Goal: Use online tool/utility: Use online tool/utility

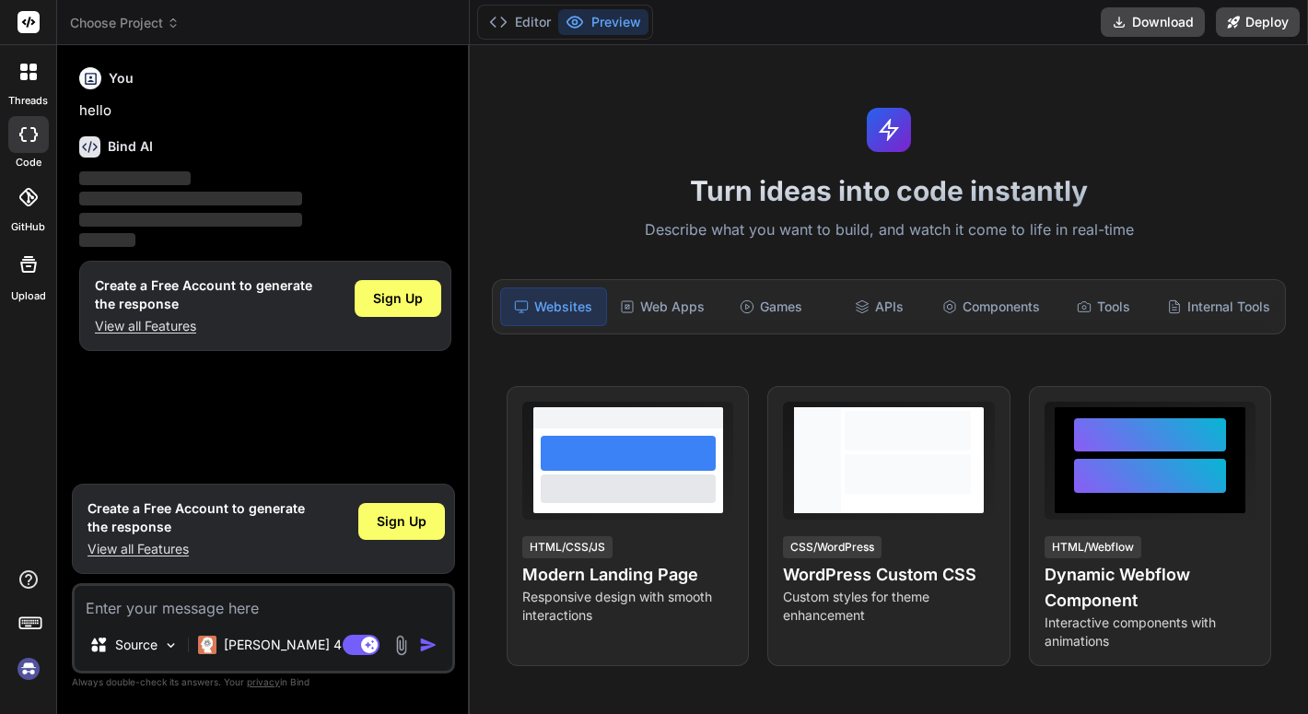
type textarea "x"
click at [1152, 24] on button "Download" at bounding box center [1153, 21] width 104 height 29
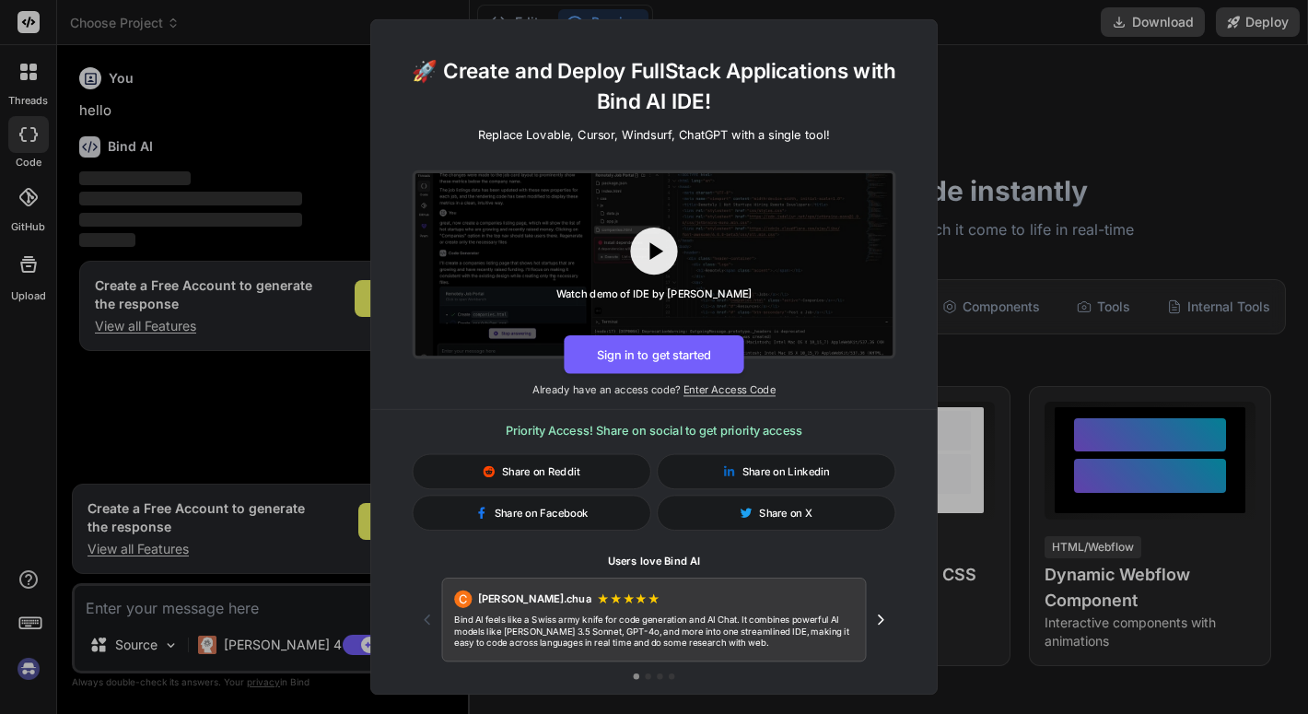
click at [1220, 63] on div "🚀 Create and Deploy FullStack Applications with Bind AI IDE! Replace Lovable, C…" at bounding box center [654, 357] width 1308 height 714
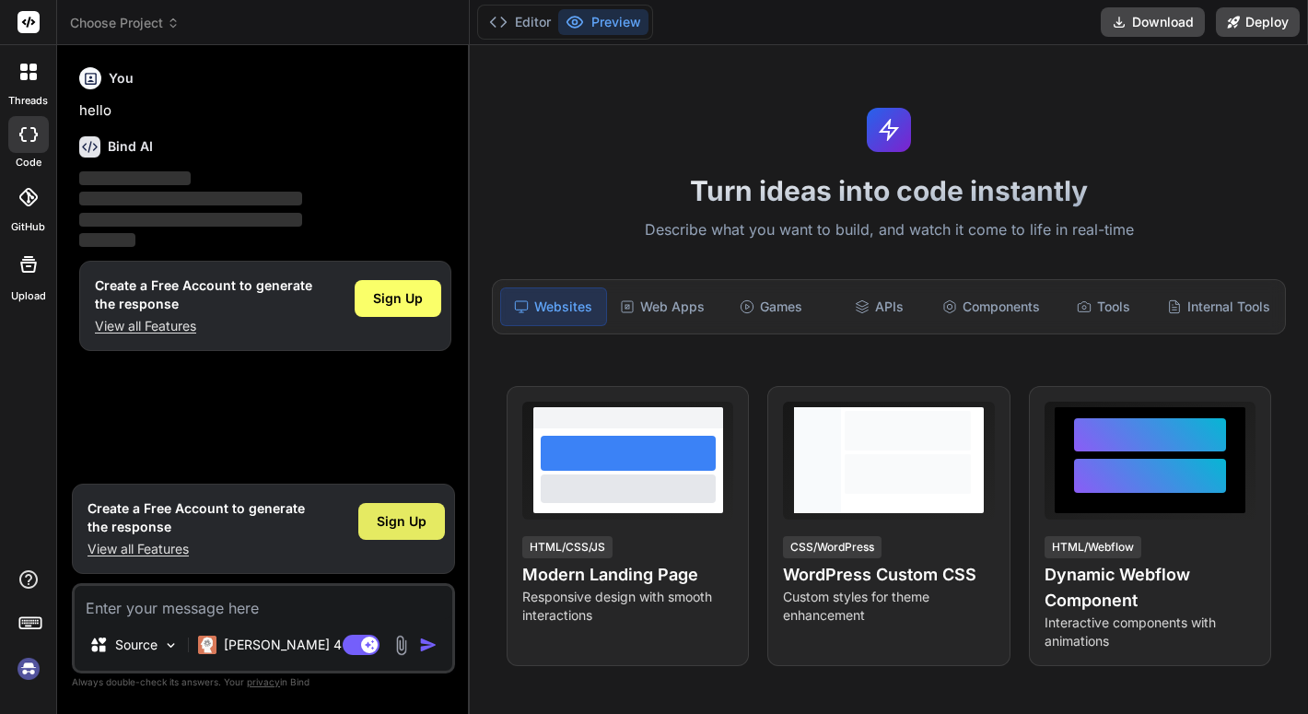
click at [392, 534] on div "Sign Up" at bounding box center [401, 521] width 87 height 37
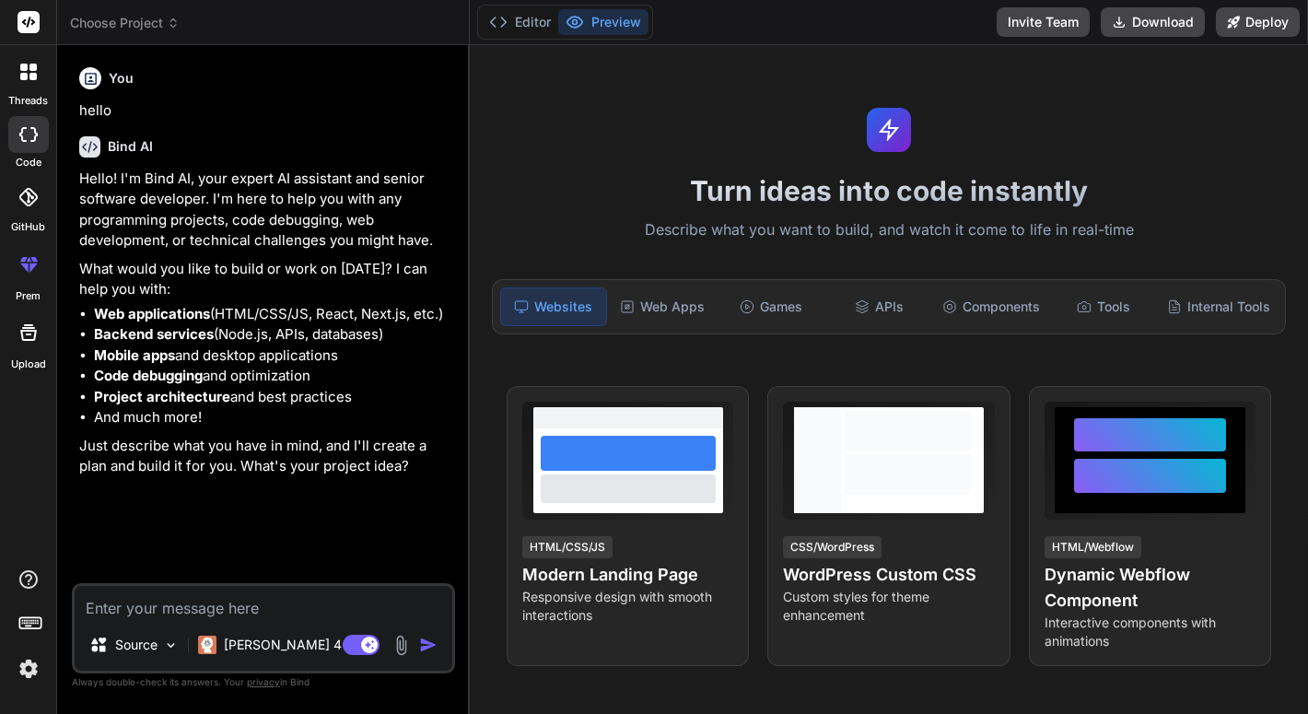
click at [30, 628] on rect at bounding box center [29, 622] width 21 height 11
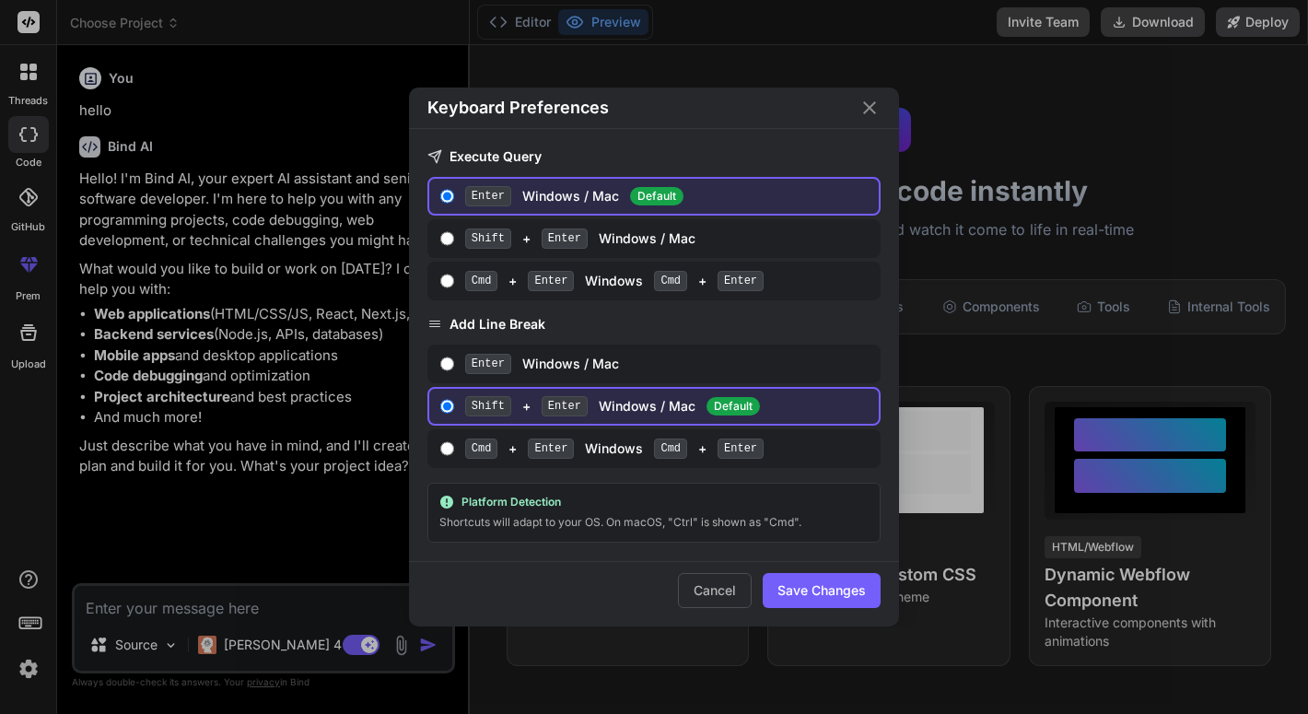
click at [30, 628] on div "Keyboard Preferences Execute Query Enter Windows / Mac Default Shift + Enter Wi…" at bounding box center [654, 357] width 1308 height 714
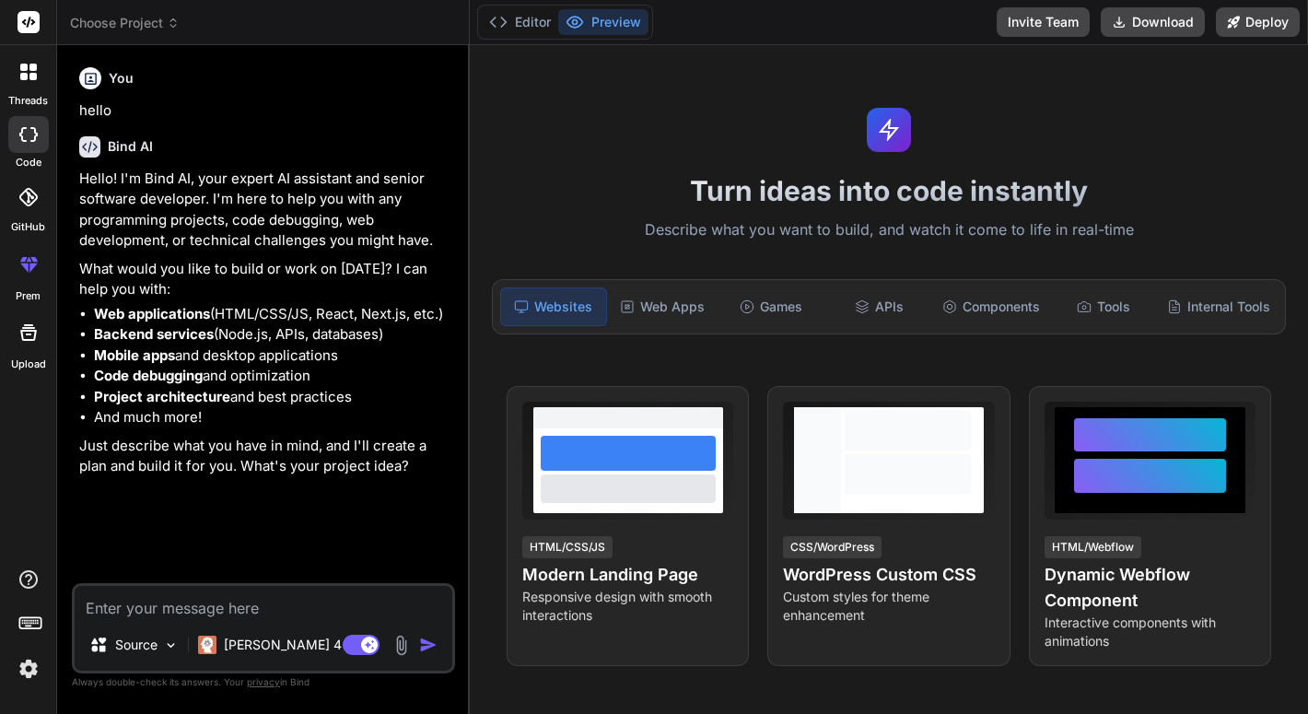
click at [39, 7] on div at bounding box center [28, 22] width 56 height 45
click at [29, 26] on rect at bounding box center [29, 22] width 22 height 22
click at [31, 79] on icon at bounding box center [32, 76] width 7 height 7
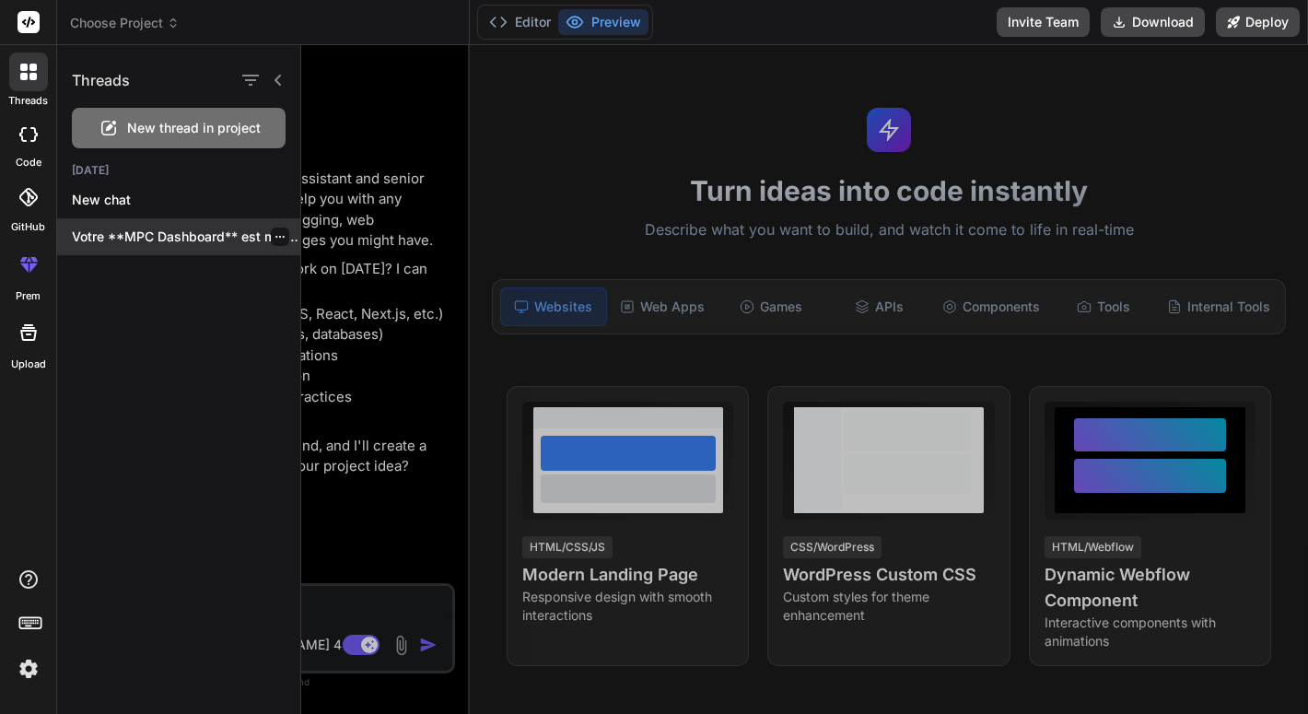
click at [183, 243] on p "Votre **MPC Dashboard** est maintenant prêt !..." at bounding box center [186, 237] width 228 height 18
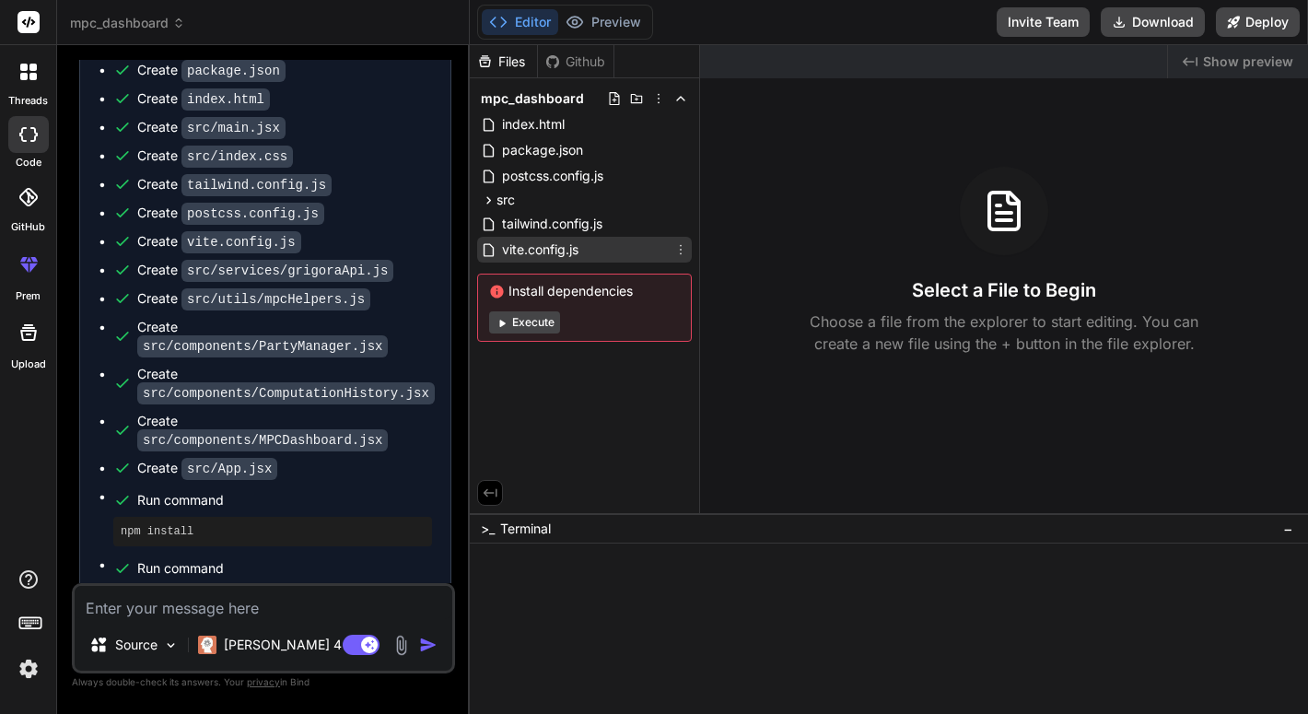
click at [528, 250] on span "vite.config.js" at bounding box center [540, 250] width 80 height 22
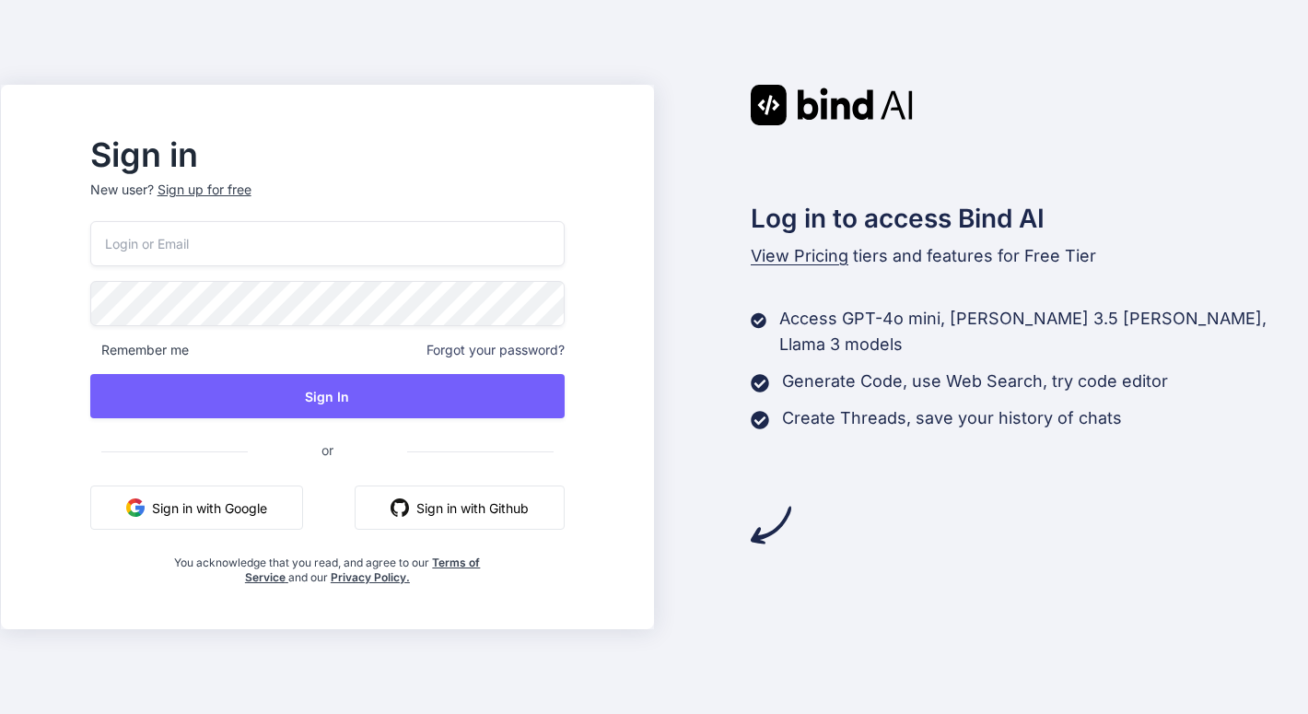
click at [258, 518] on button "Sign in with Google" at bounding box center [196, 507] width 213 height 44
